Goal: Information Seeking & Learning: Learn about a topic

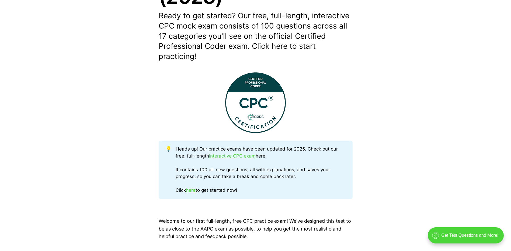
scroll to position [162, 0]
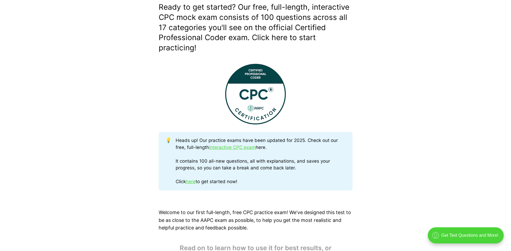
click at [249, 106] on img at bounding box center [255, 94] width 61 height 61
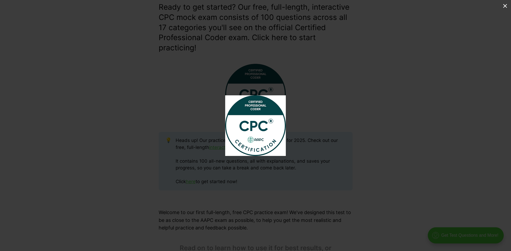
click at [271, 128] on img at bounding box center [255, 125] width 61 height 61
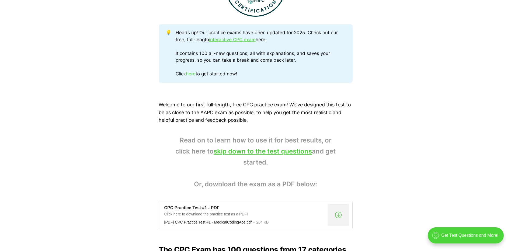
scroll to position [296, 0]
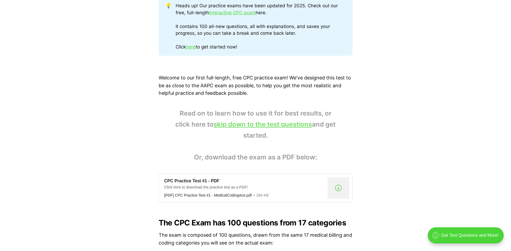
click at [280, 124] on link "skip down to the test questions" at bounding box center [263, 124] width 98 height 8
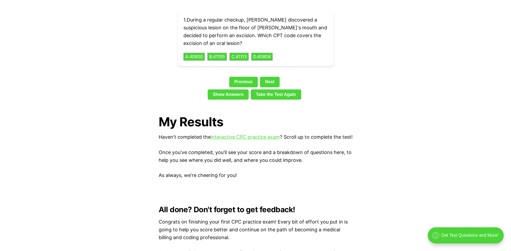
scroll to position [1262, 0]
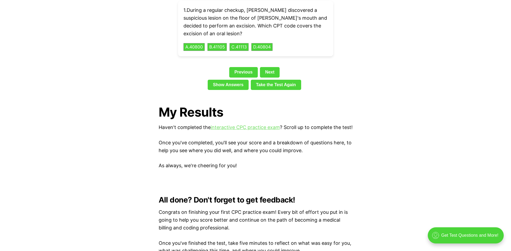
click at [246, 124] on link "interactive CPC practice exam" at bounding box center [245, 127] width 69 height 6
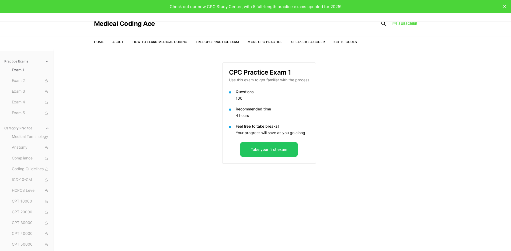
drag, startPoint x: 500, startPoint y: 0, endPoint x: 363, endPoint y: 196, distance: 239.4
click at [364, 196] on div "Practice Exams Exam 1 Exam 2 Exam 3 Exam 4 Exam 5 Category Practice Medical Ter…" at bounding box center [255, 175] width 511 height 251
